Goal: Task Accomplishment & Management: Use online tool/utility

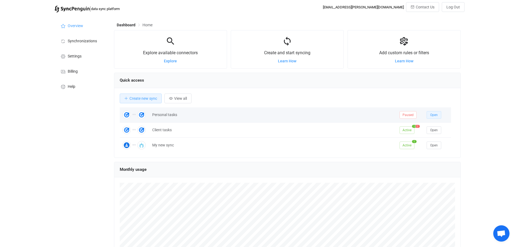
click at [432, 116] on span "Open" at bounding box center [434, 115] width 8 height 4
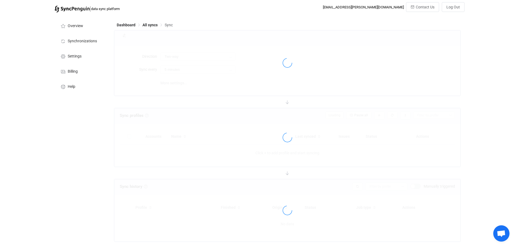
type input "10 minutes"
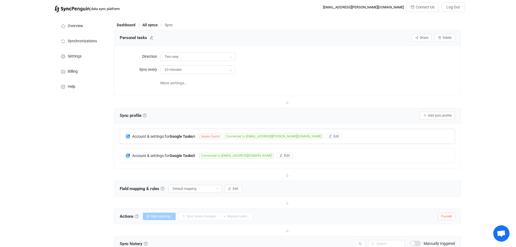
click at [216, 136] on span "Issues found" at bounding box center [210, 136] width 22 height 5
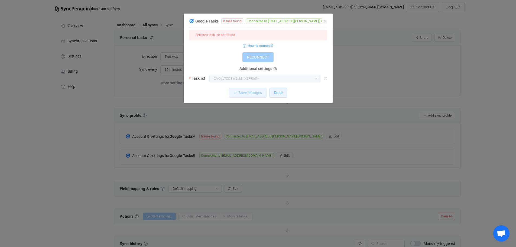
click at [274, 91] on span "Done" at bounding box center [278, 93] width 9 height 4
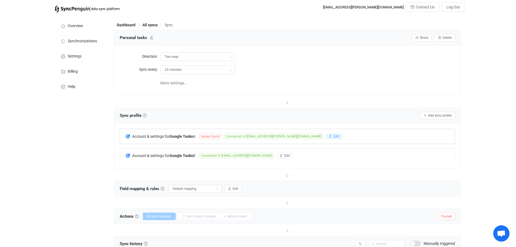
click at [334, 136] on span "Edit" at bounding box center [337, 136] width 6 height 4
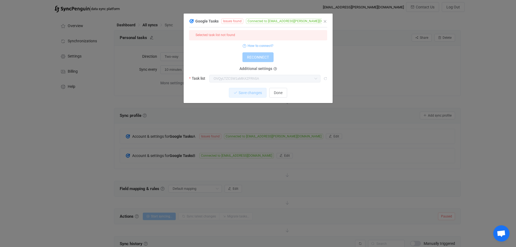
click at [266, 44] on span "How to connect?" at bounding box center [261, 46] width 26 height 6
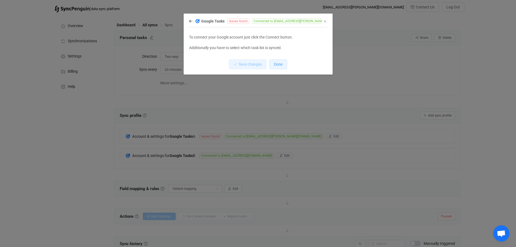
click at [274, 64] on button "Done" at bounding box center [278, 64] width 18 height 10
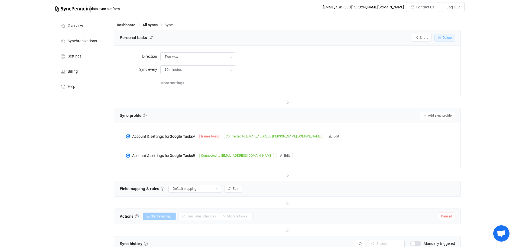
click at [441, 37] on icon "button" at bounding box center [439, 37] width 3 height 3
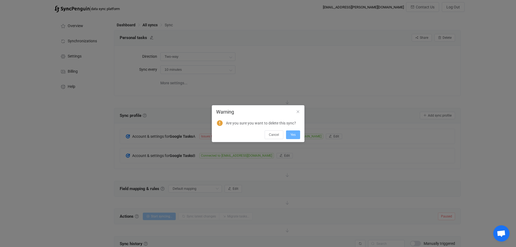
click at [293, 137] on span "Yes" at bounding box center [293, 135] width 5 height 4
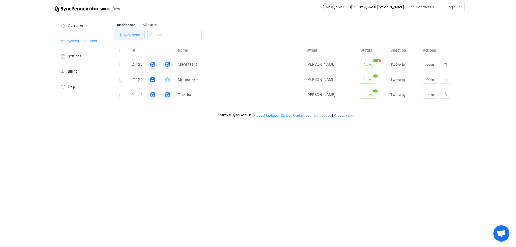
click at [134, 35] on span "New sync" at bounding box center [132, 35] width 16 height 4
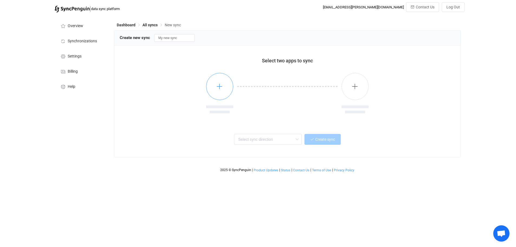
click at [212, 86] on button "button" at bounding box center [219, 86] width 27 height 27
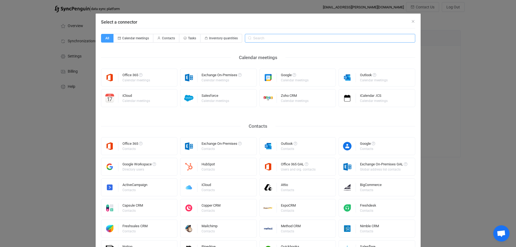
click at [253, 36] on input "Select a connector" at bounding box center [330, 38] width 170 height 9
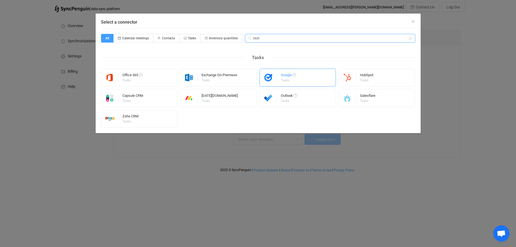
type input "task"
click at [286, 79] on div "Tasks" at bounding box center [288, 80] width 14 height 3
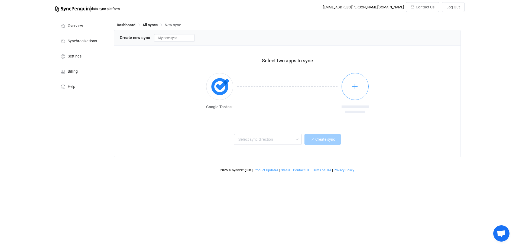
click at [347, 87] on button "button" at bounding box center [355, 86] width 27 height 27
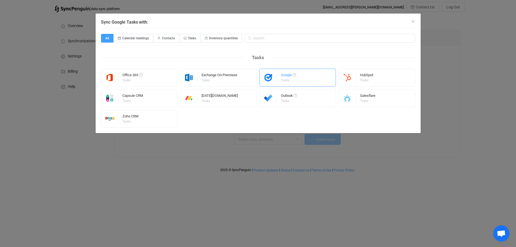
click at [288, 76] on div "Google" at bounding box center [288, 75] width 15 height 5
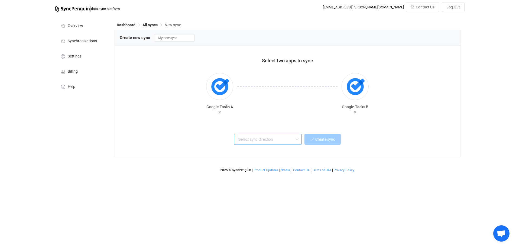
click at [273, 140] on input "text" at bounding box center [268, 139] width 68 height 11
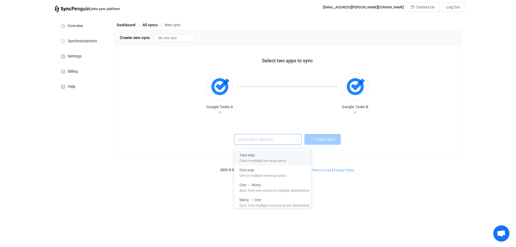
click at [263, 157] on span "One or multiple two-way syncs" at bounding box center [263, 160] width 47 height 6
type input "Two-way"
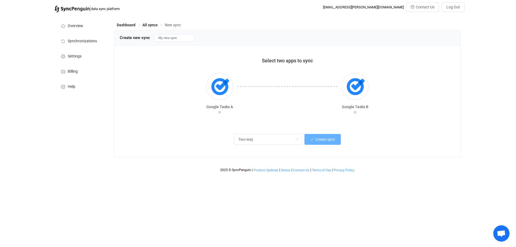
click at [327, 142] on button "Create sync" at bounding box center [323, 139] width 36 height 11
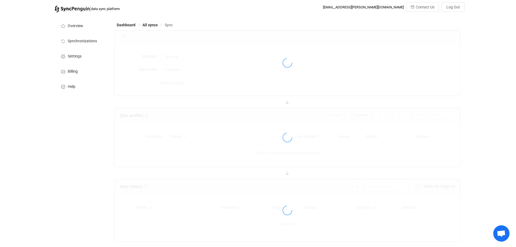
type input "10 minutes"
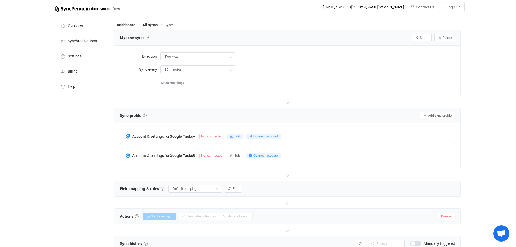
click at [233, 135] on icon "button" at bounding box center [231, 136] width 3 height 3
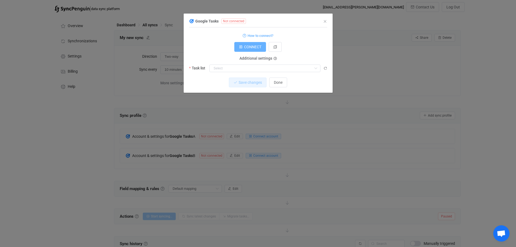
click at [252, 48] on span "CONNECT" at bounding box center [252, 47] width 17 height 4
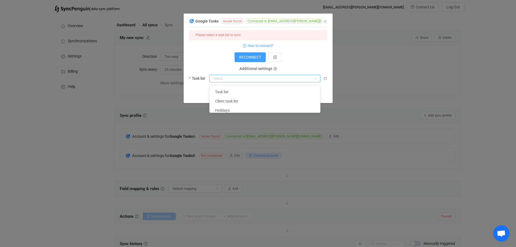
click at [231, 76] on input "dialog" at bounding box center [264, 79] width 111 height 8
click at [197, 89] on div "Save changes Done" at bounding box center [258, 93] width 138 height 10
click at [265, 79] on input "dialog" at bounding box center [264, 79] width 111 height 8
click at [225, 65] on form "Please select a task list to sync How to connect? RECONNECT Additional settings…" at bounding box center [258, 56] width 138 height 52
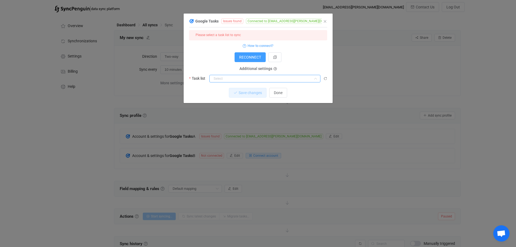
click at [259, 78] on input "dialog" at bounding box center [264, 79] width 111 height 8
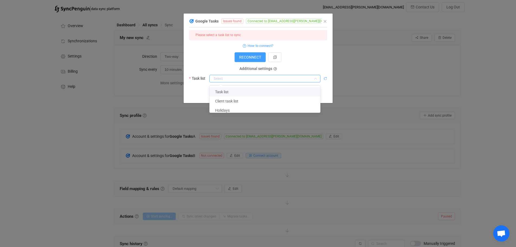
click at [325, 78] on icon "dialog" at bounding box center [326, 79] width 4 height 4
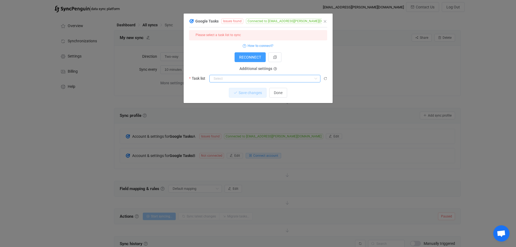
click at [286, 79] on input "dialog" at bounding box center [264, 79] width 111 height 8
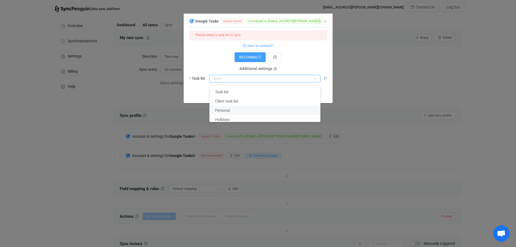
click at [251, 109] on li "Personal" at bounding box center [267, 110] width 115 height 9
type input "Personal"
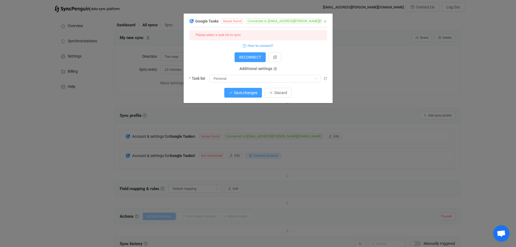
click at [245, 93] on span "Save changes" at bounding box center [245, 93] width 23 height 4
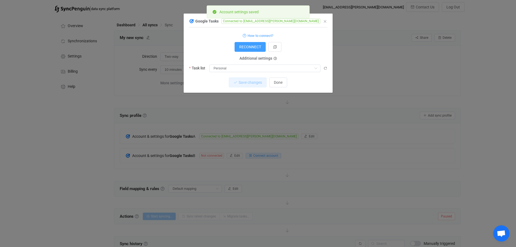
click at [288, 84] on div "Save changes Done" at bounding box center [258, 83] width 138 height 10
click at [279, 84] on span "Done" at bounding box center [278, 82] width 9 height 4
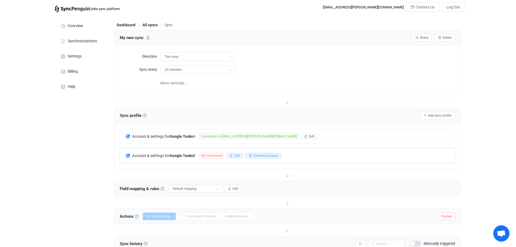
click at [237, 154] on span "Edit" at bounding box center [237, 156] width 6 height 4
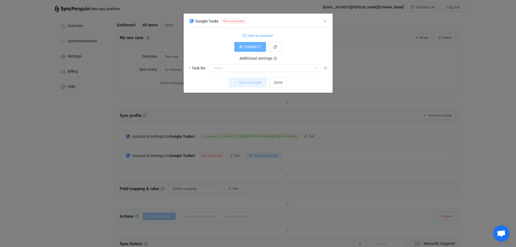
click at [254, 44] on button "CONNECT" at bounding box center [250, 47] width 32 height 10
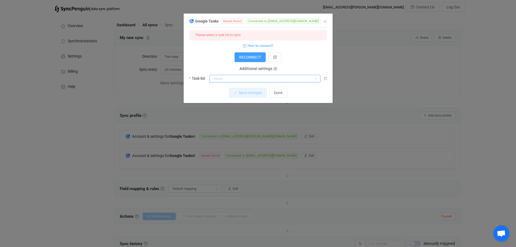
click at [241, 76] on input "dialog" at bounding box center [264, 79] width 111 height 8
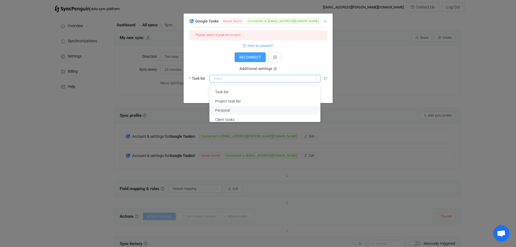
click at [229, 110] on span "Personal" at bounding box center [222, 110] width 15 height 4
type input "Personal"
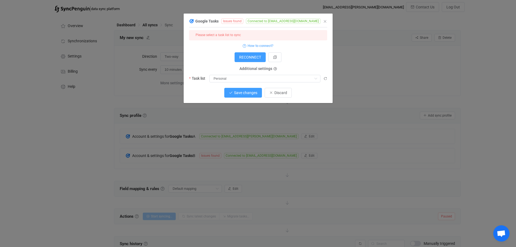
click at [247, 93] on span "Save changes" at bounding box center [245, 93] width 23 height 4
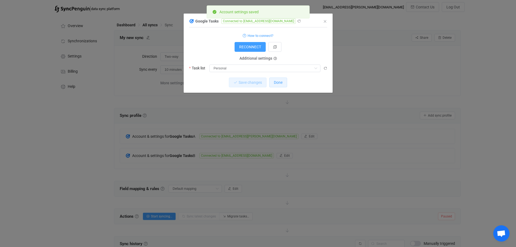
click at [274, 84] on button "Done" at bounding box center [278, 83] width 18 height 10
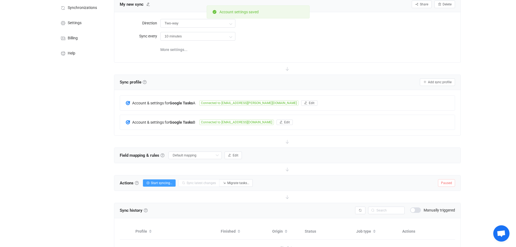
scroll to position [69, 0]
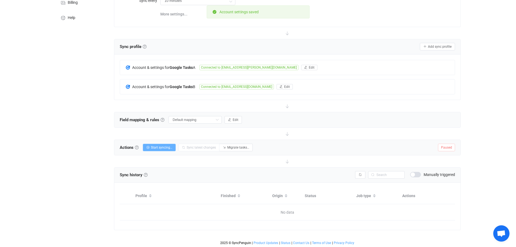
click at [159, 148] on span "Start syncing…" at bounding box center [161, 148] width 21 height 4
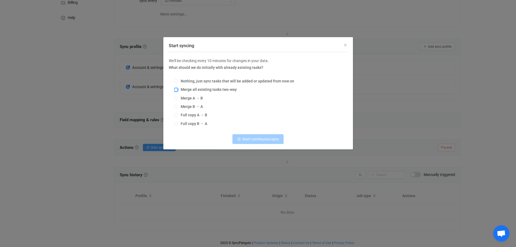
click at [176, 88] on span "Start syncing" at bounding box center [176, 90] width 4 height 4
click at [176, 88] on input "Merge all existing tasks two-way" at bounding box center [176, 90] width 4 height 4
radio input "true"
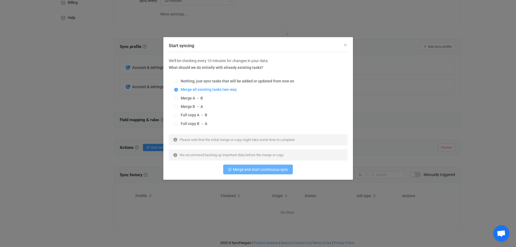
click at [256, 170] on span "Merge and start continuous sync" at bounding box center [260, 169] width 55 height 4
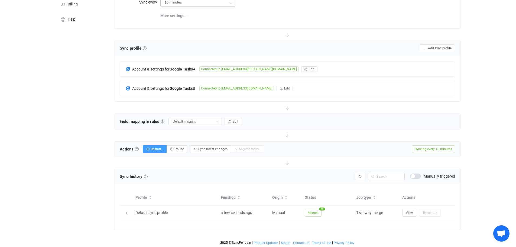
scroll to position [67, 0]
